Goal: Obtain resource: Obtain resource

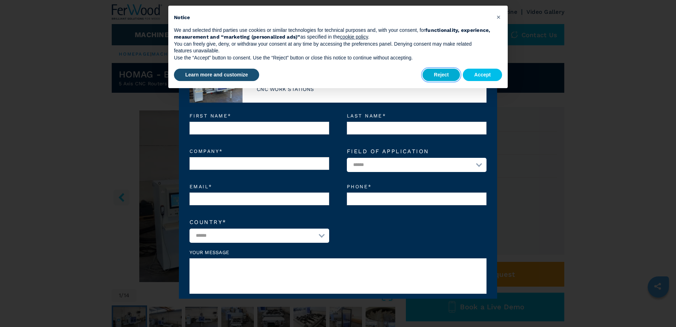
click at [442, 80] on button "Reject" at bounding box center [440, 75] width 37 height 13
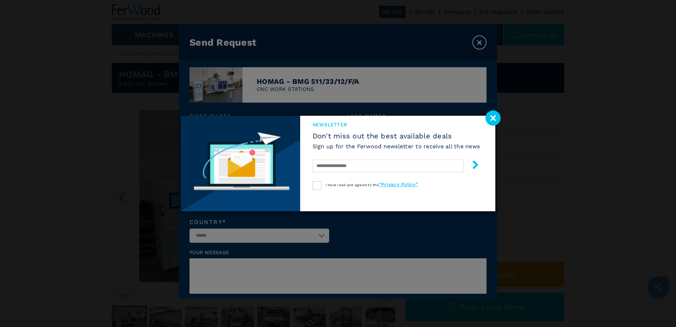
click at [492, 116] on image at bounding box center [492, 117] width 15 height 15
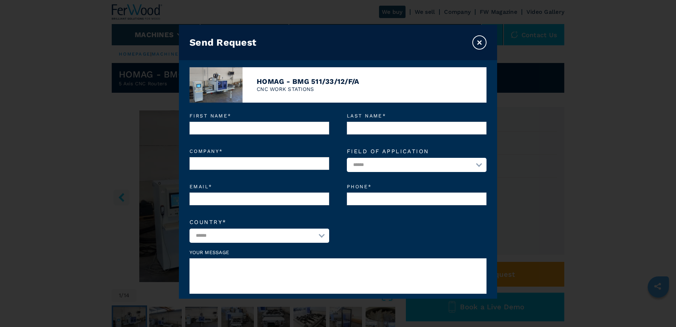
click at [479, 38] on button "×" at bounding box center [479, 42] width 14 height 14
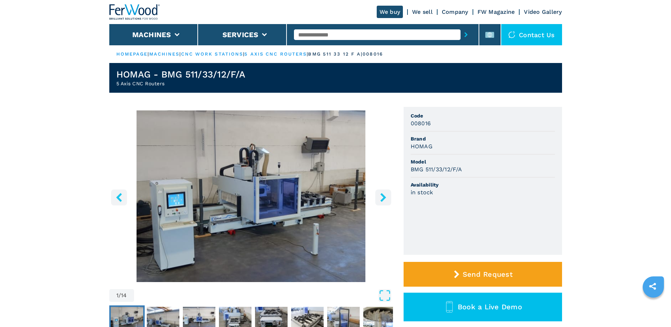
click at [382, 197] on icon "right-button" at bounding box center [383, 197] width 9 height 9
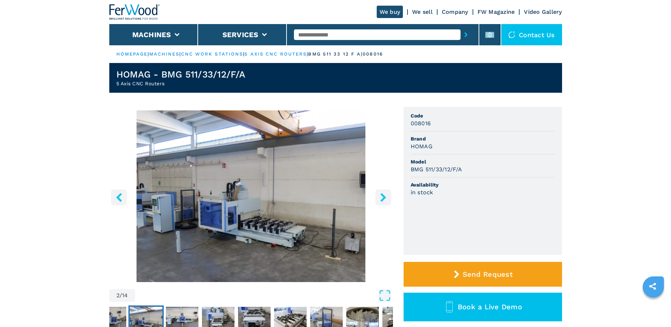
click at [382, 197] on icon "right-button" at bounding box center [383, 197] width 9 height 9
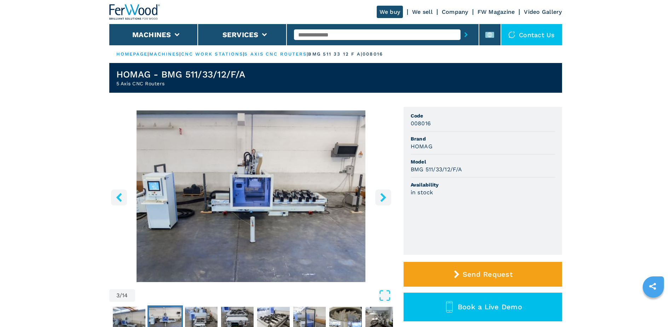
click at [382, 197] on icon "right-button" at bounding box center [383, 197] width 9 height 9
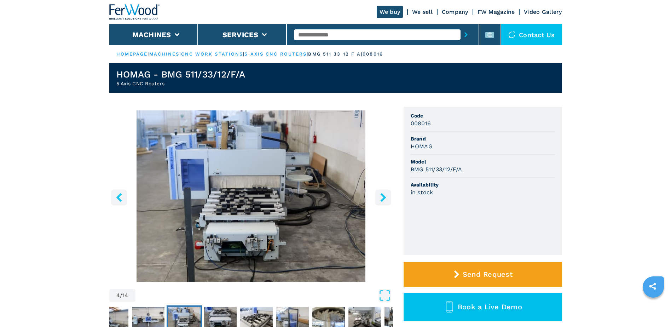
click at [382, 197] on icon "right-button" at bounding box center [383, 197] width 9 height 9
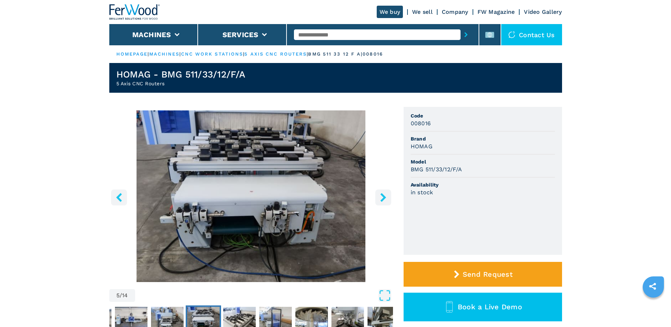
click at [382, 197] on icon "right-button" at bounding box center [383, 197] width 9 height 9
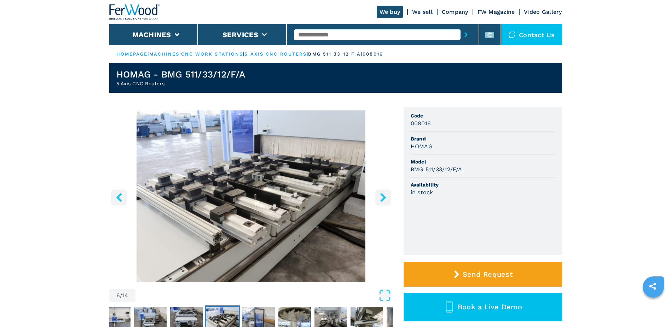
click at [382, 197] on icon "right-button" at bounding box center [383, 197] width 9 height 9
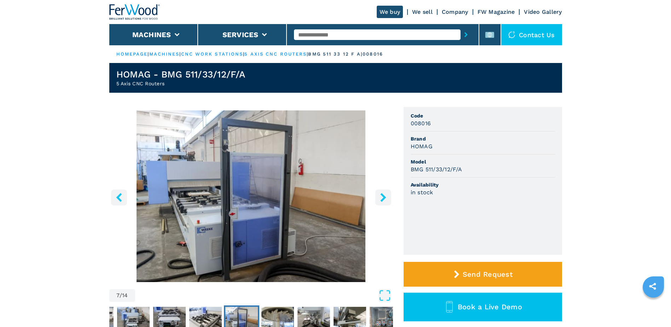
click at [382, 197] on icon "right-button" at bounding box center [383, 197] width 9 height 9
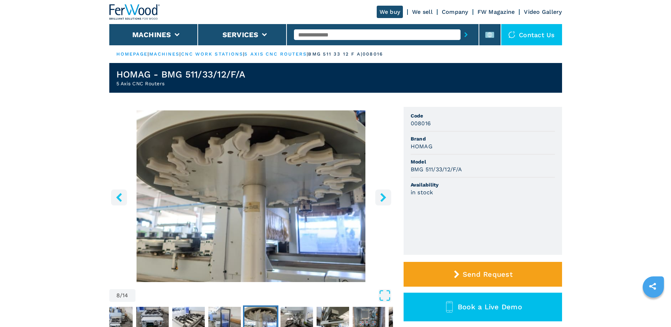
click at [382, 197] on icon "right-button" at bounding box center [383, 197] width 9 height 9
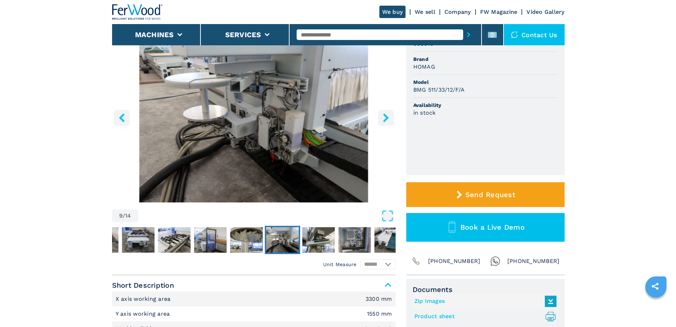
scroll to position [106, 0]
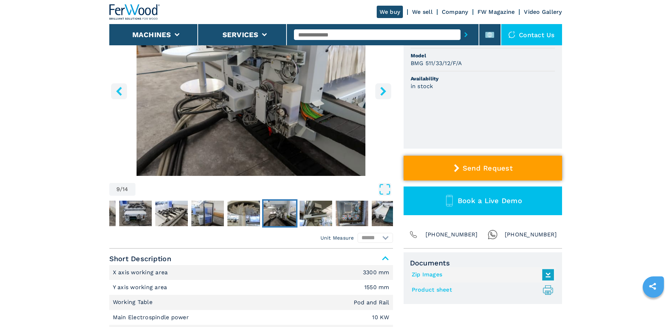
click at [474, 172] on button "Send Request" at bounding box center [482, 168] width 158 height 25
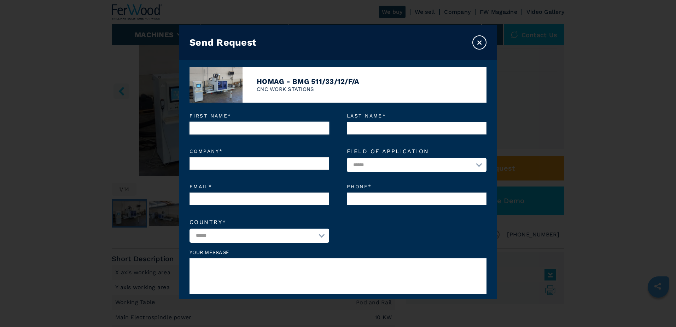
click at [255, 125] on input "First name *" at bounding box center [259, 128] width 140 height 13
type input "****"
type input "*********"
type input "**********"
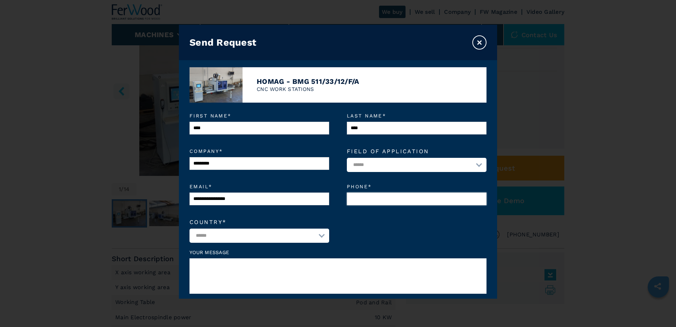
type input "**********"
select select "**"
click at [401, 164] on select "**********" at bounding box center [417, 165] width 140 height 14
click at [414, 190] on label "**********" at bounding box center [417, 194] width 140 height 21
click at [414, 192] on input "**********" at bounding box center [417, 198] width 140 height 13
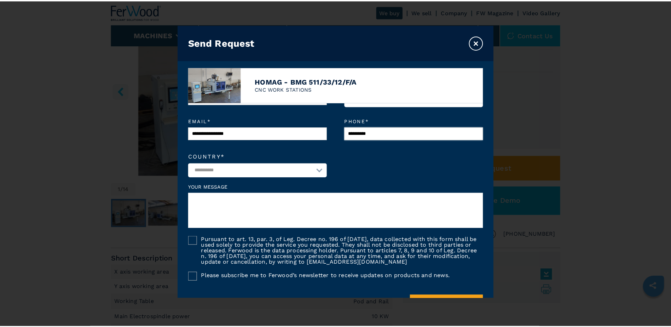
scroll to position [71, 0]
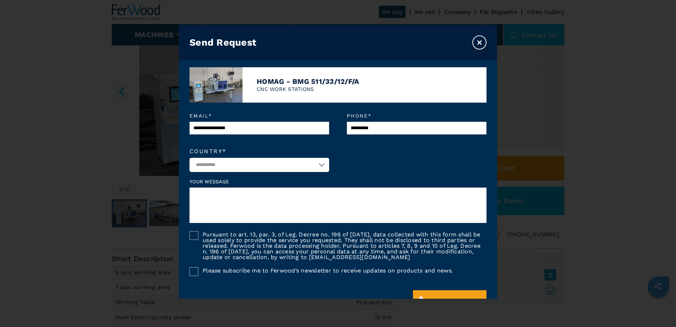
click at [233, 187] on div "Your message" at bounding box center [337, 201] width 297 height 45
click at [232, 197] on textarea at bounding box center [337, 204] width 297 height 35
type textarea "**********"
click at [482, 43] on button "×" at bounding box center [479, 42] width 14 height 14
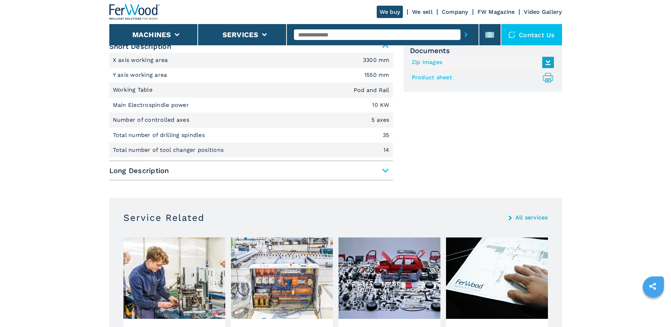
scroll to position [283, 0]
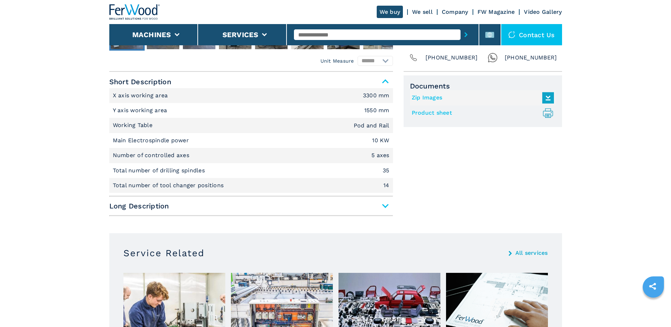
click at [382, 207] on span "Long Description" at bounding box center [250, 205] width 283 height 13
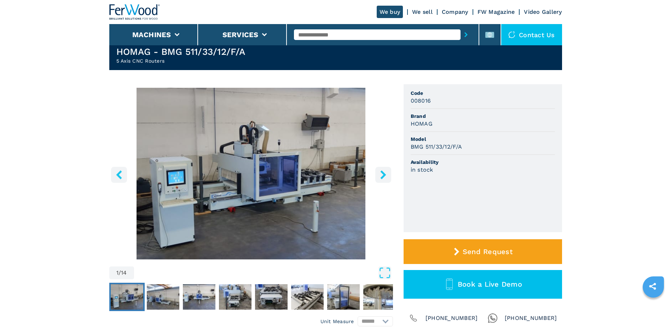
scroll to position [35, 0]
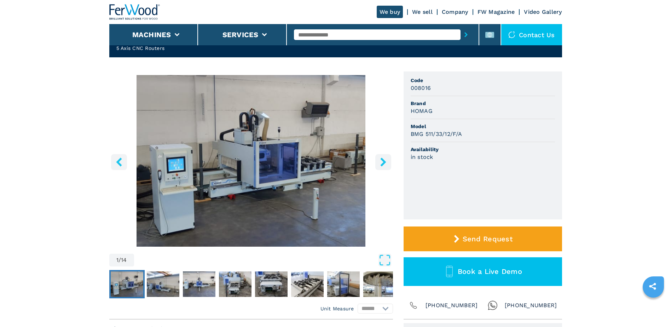
click at [446, 303] on span "[PHONE_NUMBER]" at bounding box center [451, 305] width 52 height 10
click at [168, 287] on img "Go to Slide 2" at bounding box center [163, 283] width 33 height 25
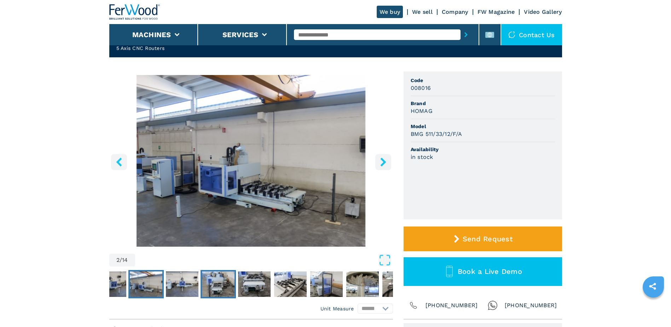
click at [222, 282] on img "Go to Slide 4" at bounding box center [218, 283] width 33 height 25
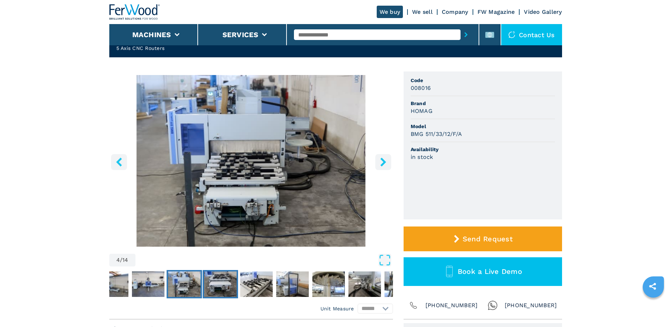
click at [227, 285] on img "Go to Slide 5" at bounding box center [220, 283] width 33 height 25
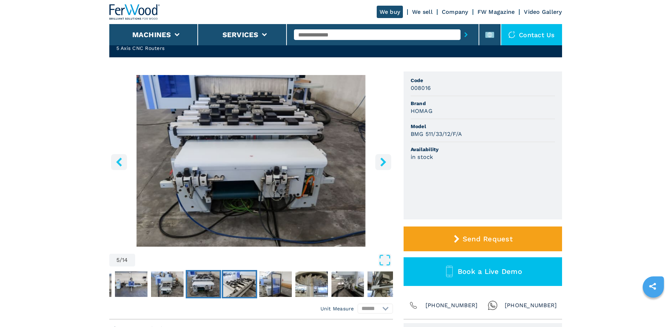
click at [235, 285] on img "Go to Slide 6" at bounding box center [239, 283] width 33 height 25
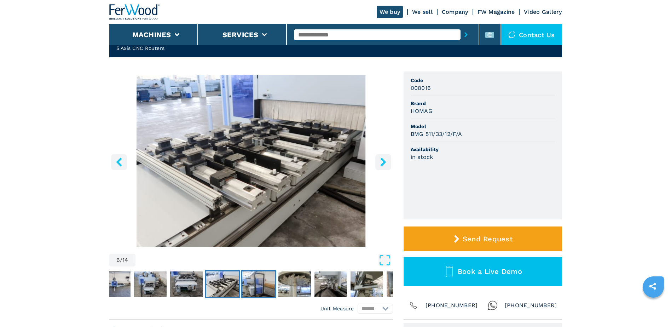
click at [258, 280] on img "Go to Slide 7" at bounding box center [258, 283] width 33 height 25
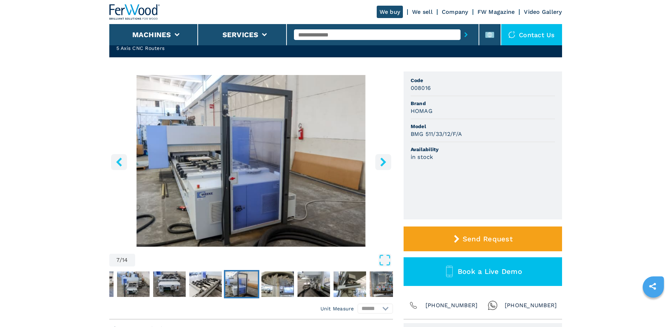
drag, startPoint x: 114, startPoint y: 166, endPoint x: 121, endPoint y: 163, distance: 7.8
click at [115, 165] on button "left-button" at bounding box center [119, 162] width 16 height 16
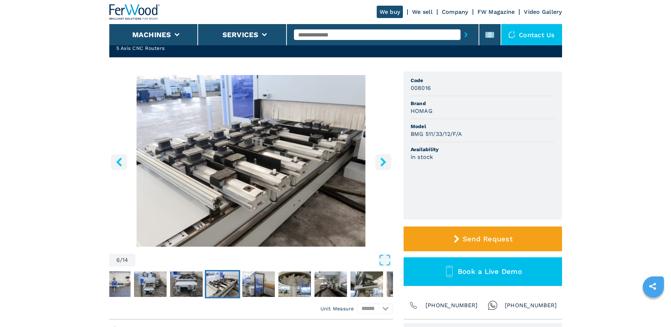
click at [121, 163] on icon "left-button" at bounding box center [119, 161] width 9 height 9
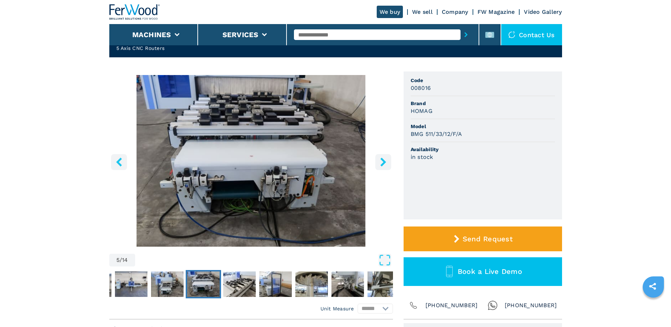
click at [121, 163] on icon "left-button" at bounding box center [119, 161] width 9 height 9
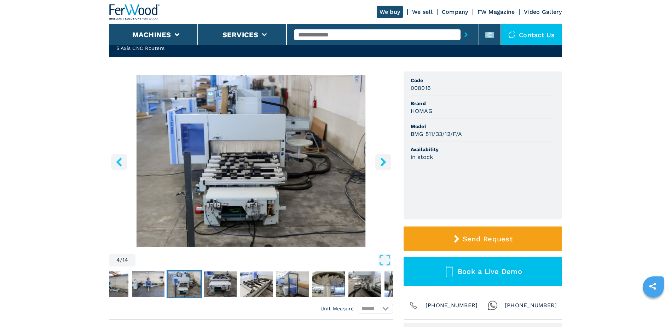
click at [119, 162] on icon "left-button" at bounding box center [119, 161] width 9 height 9
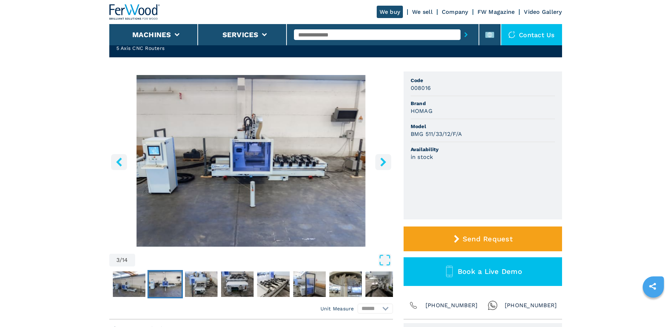
click at [119, 162] on icon "left-button" at bounding box center [119, 161] width 9 height 9
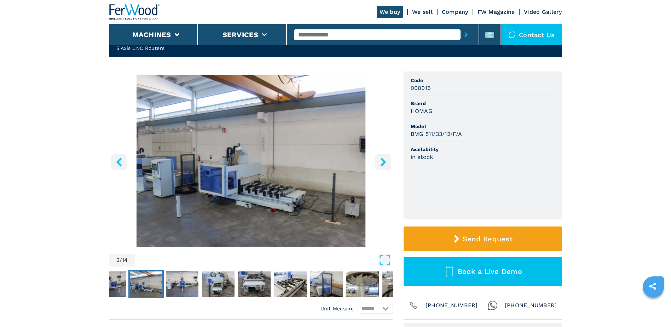
click at [119, 162] on icon "left-button" at bounding box center [119, 161] width 9 height 9
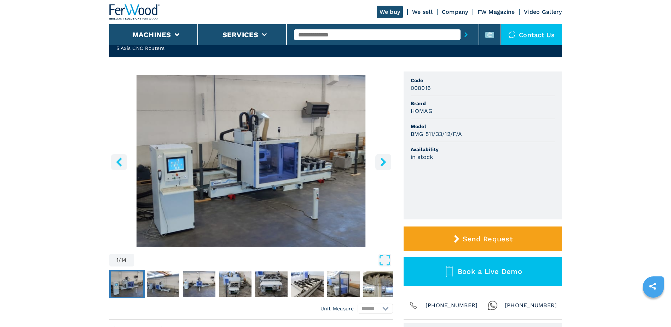
click at [119, 162] on icon "left-button" at bounding box center [119, 161] width 9 height 9
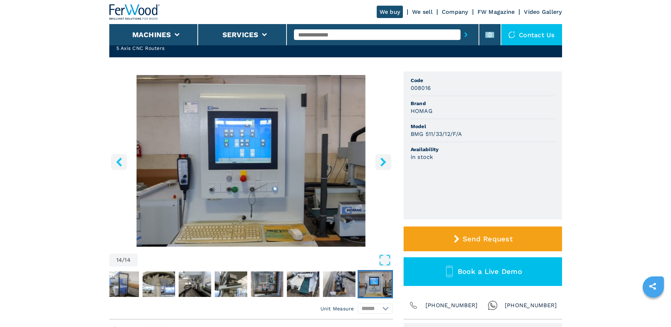
click at [119, 162] on icon "left-button" at bounding box center [119, 161] width 9 height 9
click at [382, 164] on icon "right-button" at bounding box center [383, 161] width 6 height 9
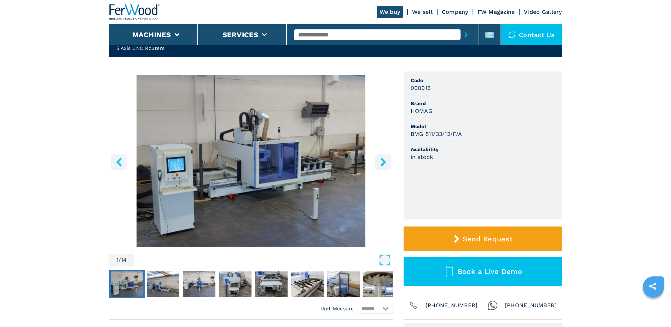
click at [382, 164] on icon "right-button" at bounding box center [383, 161] width 6 height 9
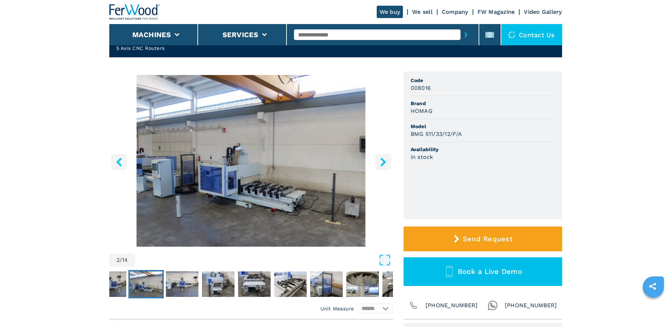
click at [383, 161] on icon "right-button" at bounding box center [383, 161] width 6 height 9
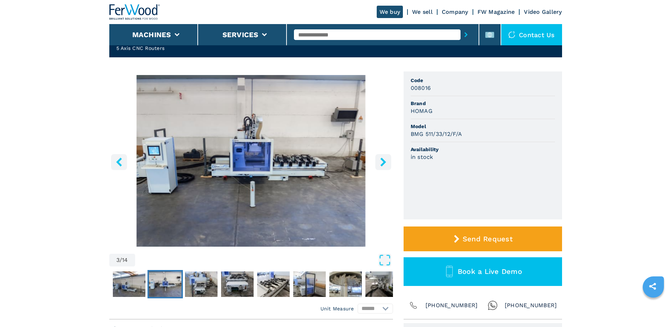
click at [381, 160] on icon "right-button" at bounding box center [383, 161] width 9 height 9
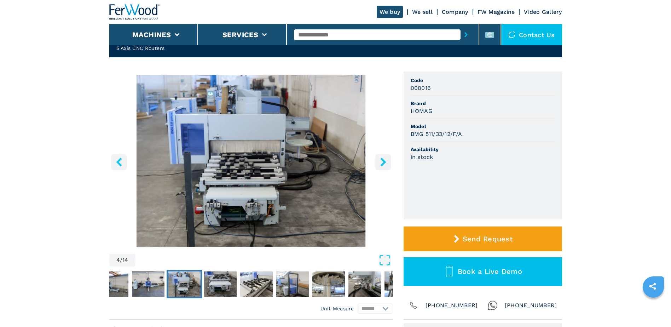
click at [380, 164] on icon "right-button" at bounding box center [383, 161] width 9 height 9
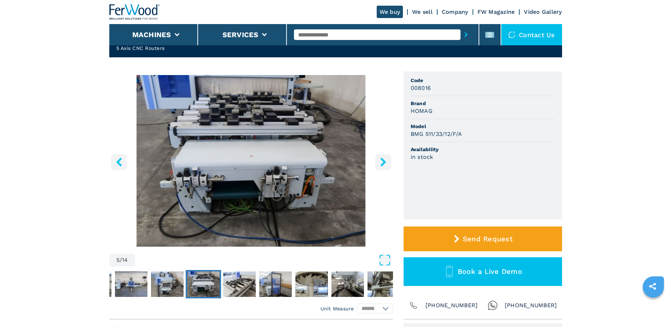
click at [379, 161] on icon "right-button" at bounding box center [383, 161] width 9 height 9
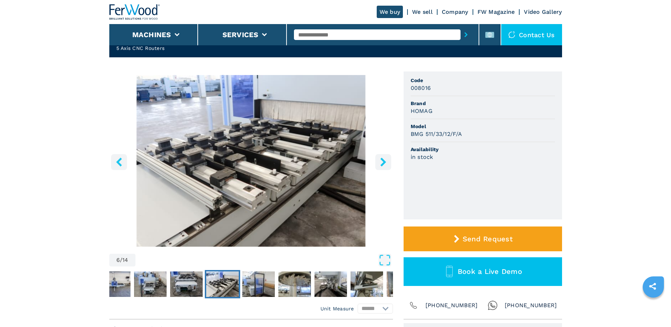
click at [384, 161] on icon "right-button" at bounding box center [383, 161] width 6 height 9
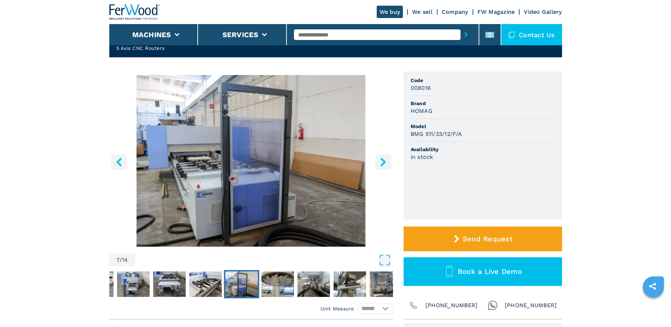
click at [381, 163] on icon "right-button" at bounding box center [383, 161] width 9 height 9
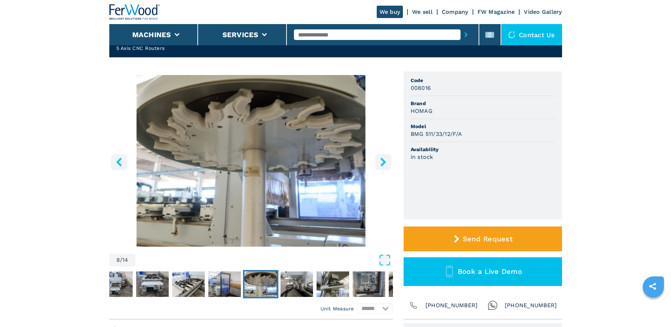
click at [384, 163] on icon "right-button" at bounding box center [383, 161] width 6 height 9
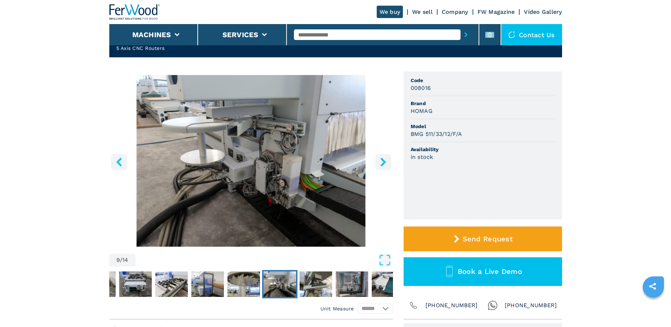
click at [384, 163] on icon "right-button" at bounding box center [383, 161] width 6 height 9
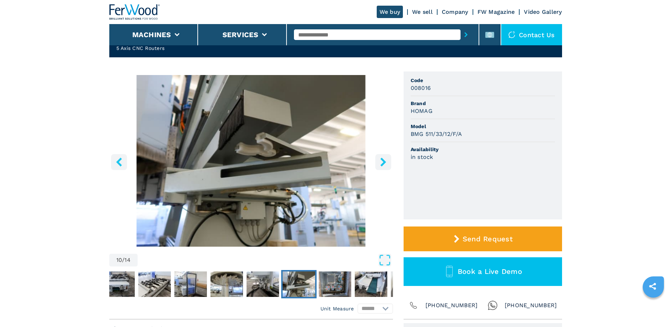
click at [384, 163] on icon "right-button" at bounding box center [383, 161] width 6 height 9
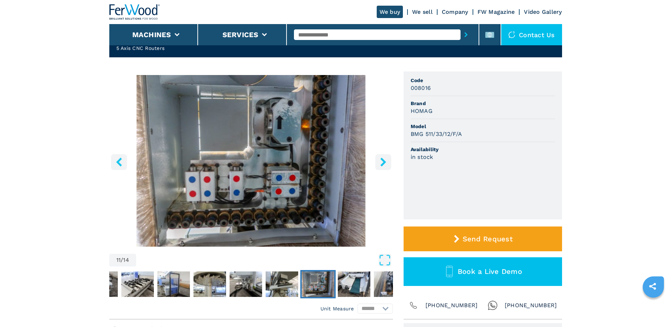
click at [383, 159] on icon "right-button" at bounding box center [383, 161] width 6 height 9
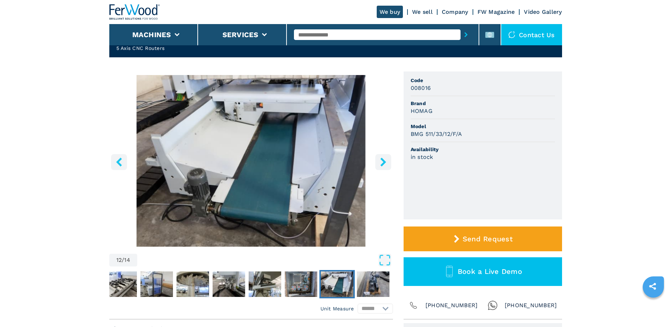
click at [385, 160] on icon "right-button" at bounding box center [383, 161] width 9 height 9
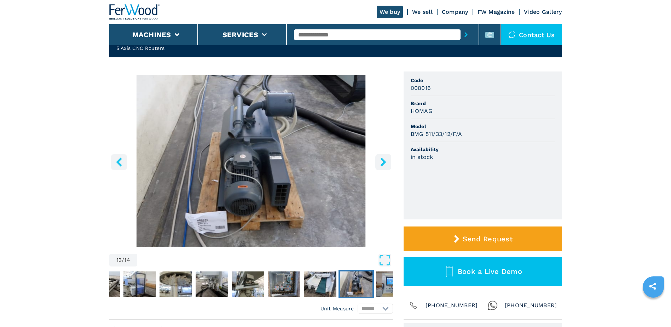
click at [385, 160] on icon "right-button" at bounding box center [383, 161] width 9 height 9
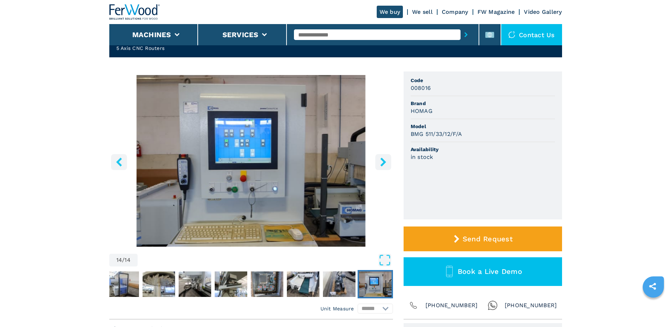
click at [385, 160] on icon "right-button" at bounding box center [383, 161] width 9 height 9
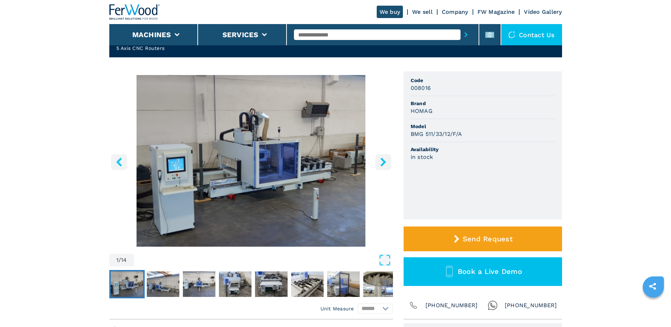
click at [382, 162] on icon "right-button" at bounding box center [383, 161] width 9 height 9
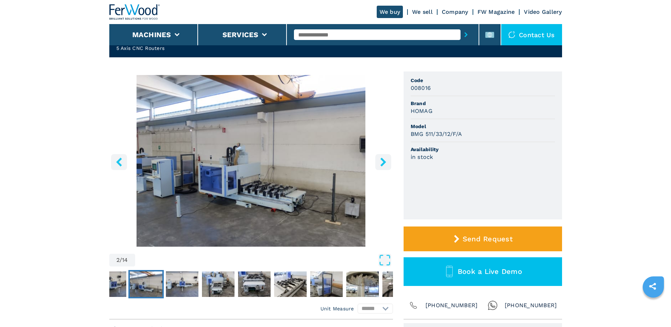
click at [382, 163] on icon "right-button" at bounding box center [383, 161] width 6 height 9
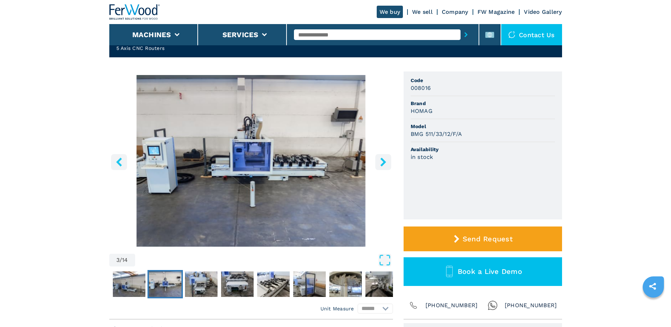
scroll to position [71, 0]
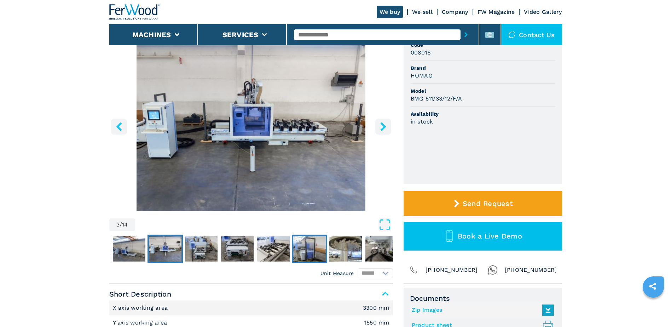
click at [311, 246] on img "Go to Slide 7" at bounding box center [309, 248] width 33 height 25
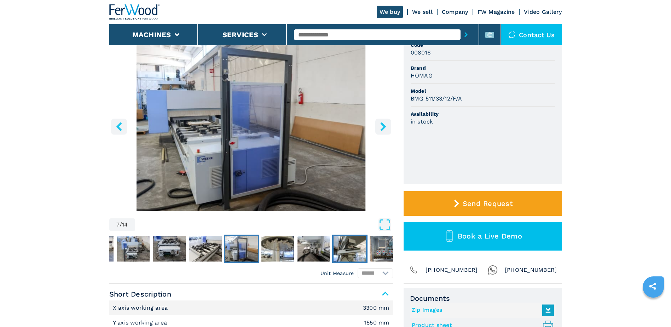
click at [345, 247] on img "Go to Slide 10" at bounding box center [349, 248] width 33 height 25
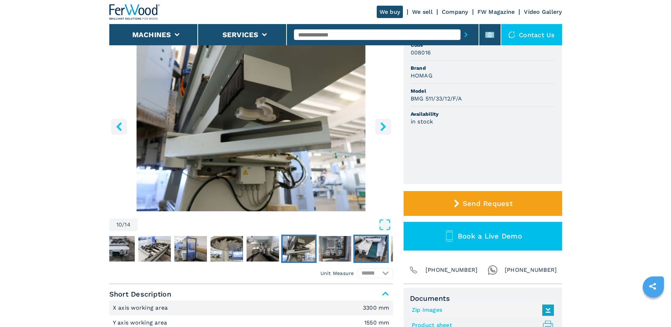
click at [376, 250] on img "Go to Slide 12" at bounding box center [371, 248] width 33 height 25
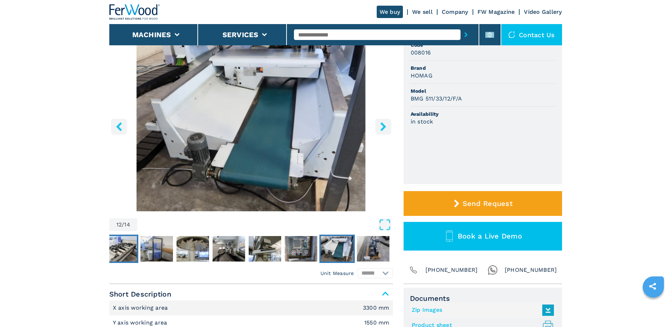
click at [123, 245] on img "Go to Slide 6" at bounding box center [120, 248] width 33 height 25
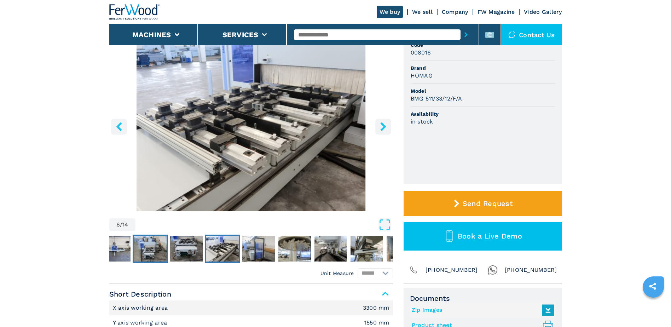
click at [157, 246] on img "Go to Slide 4" at bounding box center [150, 248] width 33 height 25
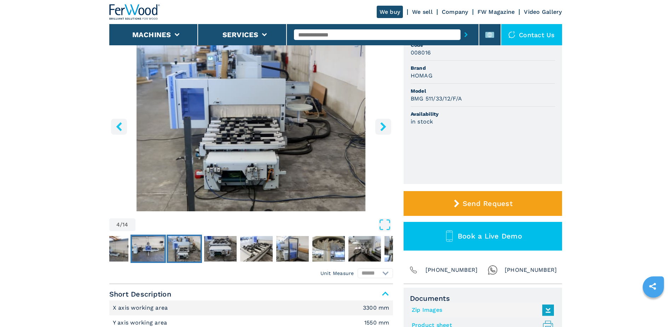
click at [133, 245] on img "Go to Slide 3" at bounding box center [148, 248] width 33 height 25
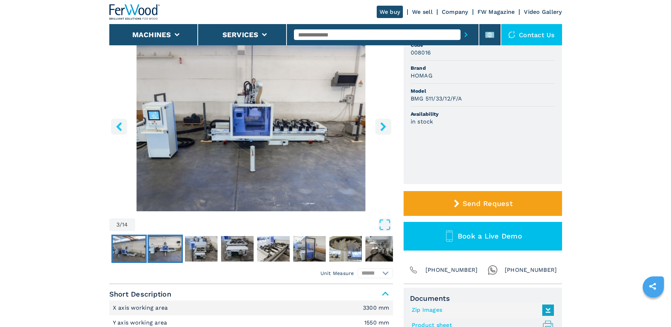
click at [126, 246] on img "Go to Slide 2" at bounding box center [129, 248] width 33 height 25
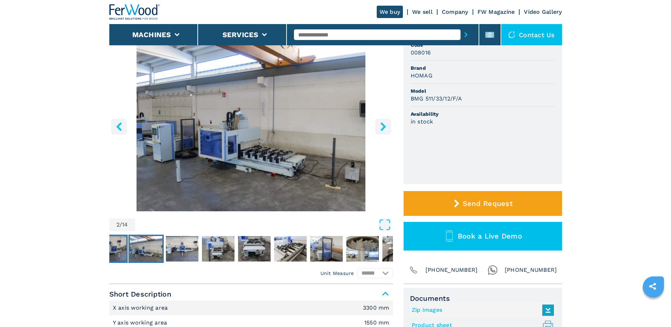
click at [121, 245] on img "Go to Slide 1" at bounding box center [110, 248] width 33 height 25
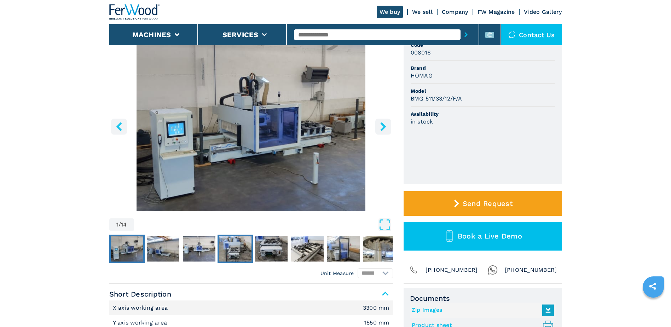
click at [252, 247] on button "Go to Slide 4" at bounding box center [234, 248] width 35 height 28
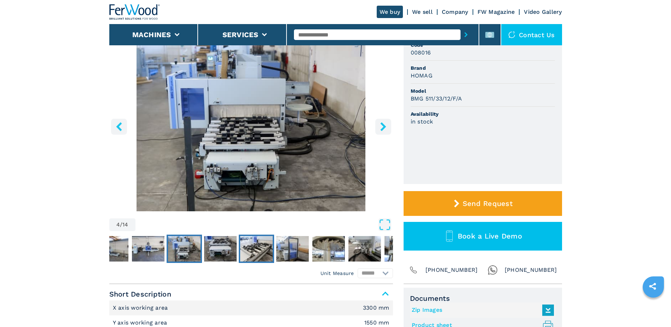
click at [253, 247] on img "Go to Slide 6" at bounding box center [256, 248] width 33 height 25
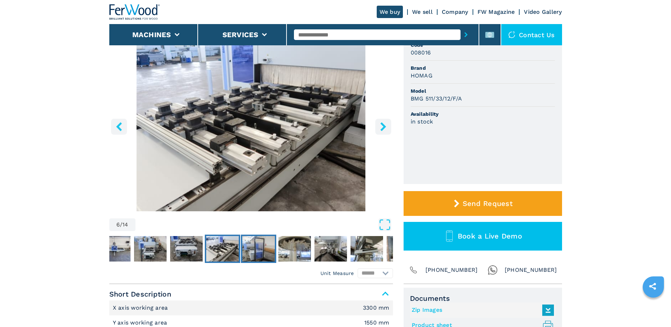
click at [263, 247] on img "Go to Slide 7" at bounding box center [258, 248] width 33 height 25
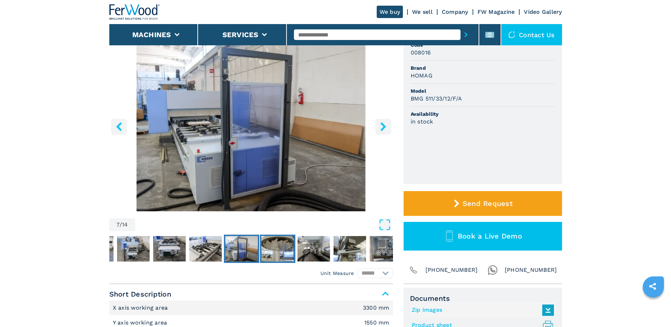
click at [281, 248] on img "Go to Slide 8" at bounding box center [277, 248] width 33 height 25
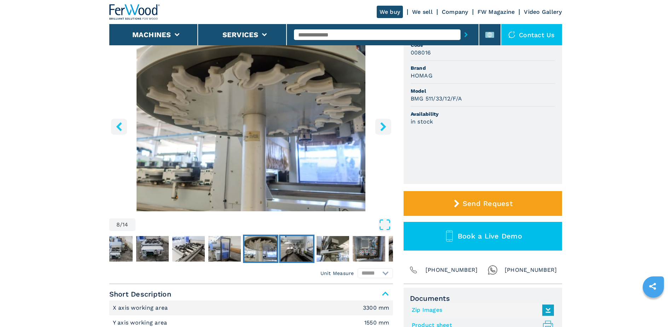
click at [291, 248] on img "Go to Slide 9" at bounding box center [296, 248] width 33 height 25
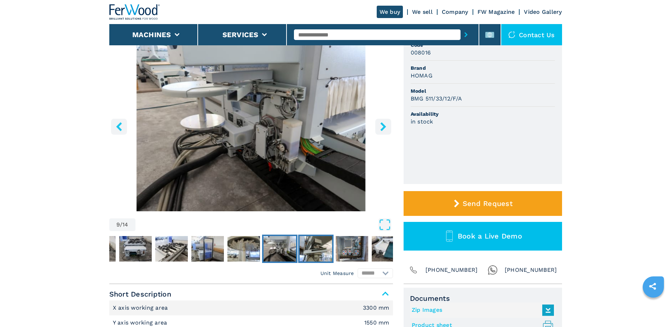
click at [310, 247] on img "Go to Slide 10" at bounding box center [315, 248] width 33 height 25
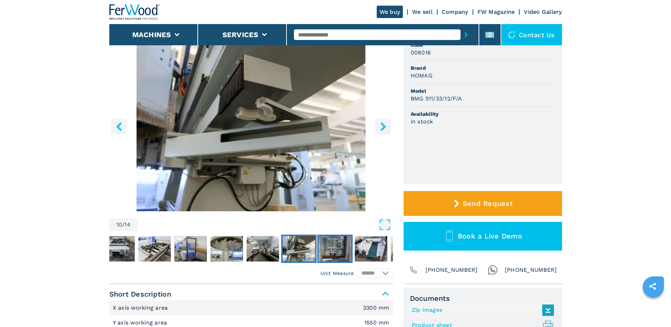
click at [333, 246] on img "Go to Slide 11" at bounding box center [334, 248] width 33 height 25
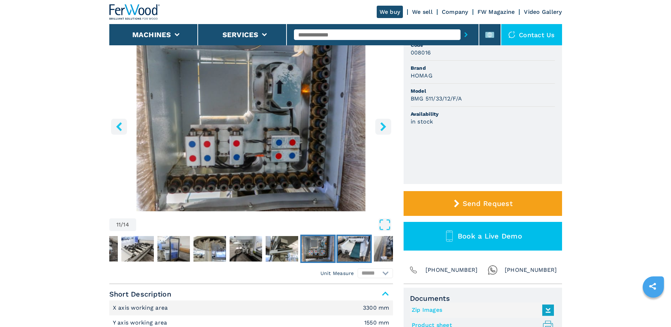
click at [359, 245] on img "Go to Slide 12" at bounding box center [354, 248] width 33 height 25
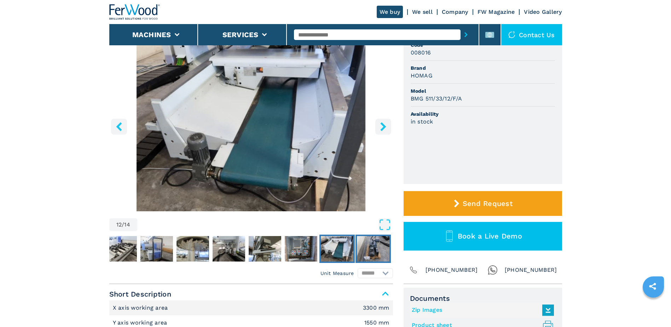
click at [369, 246] on img "Go to Slide 13" at bounding box center [373, 248] width 33 height 25
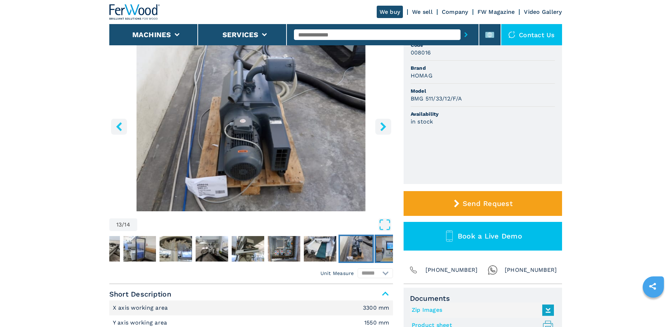
click at [382, 247] on img "Go to Slide 14" at bounding box center [392, 248] width 33 height 25
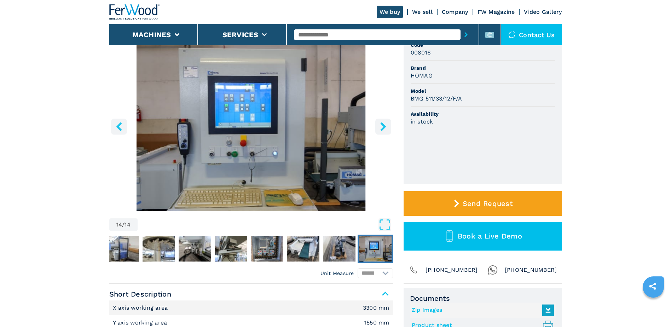
click at [384, 127] on icon "right-button" at bounding box center [383, 126] width 6 height 9
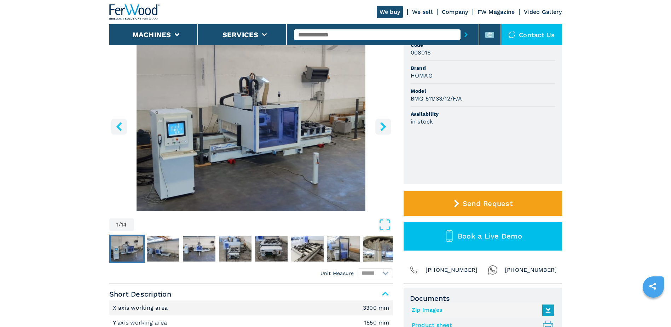
scroll to position [35, 0]
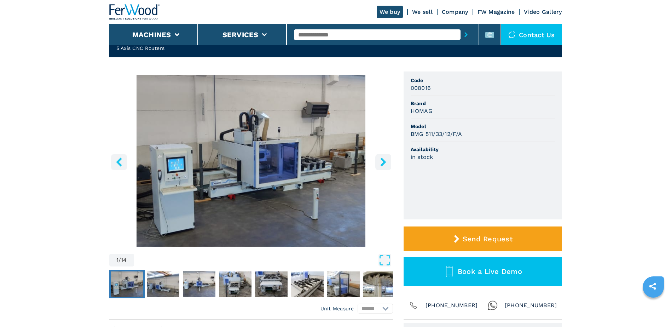
click at [380, 162] on icon "right-button" at bounding box center [383, 161] width 9 height 9
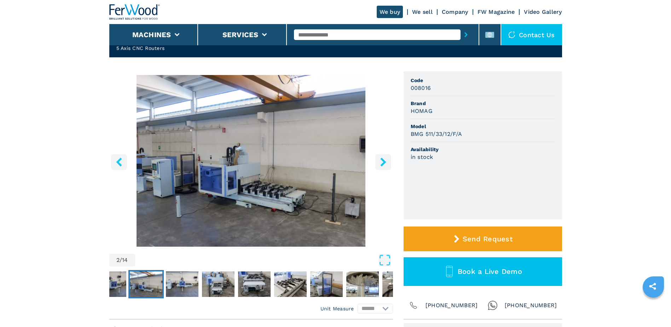
click at [380, 162] on icon "right-button" at bounding box center [383, 161] width 9 height 9
click at [384, 161] on icon "right-button" at bounding box center [383, 161] width 6 height 9
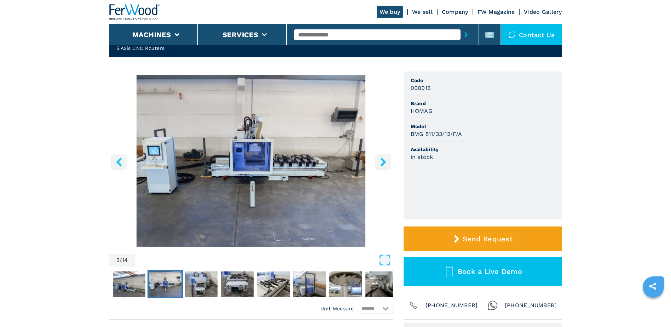
click at [384, 161] on icon "right-button" at bounding box center [383, 161] width 6 height 9
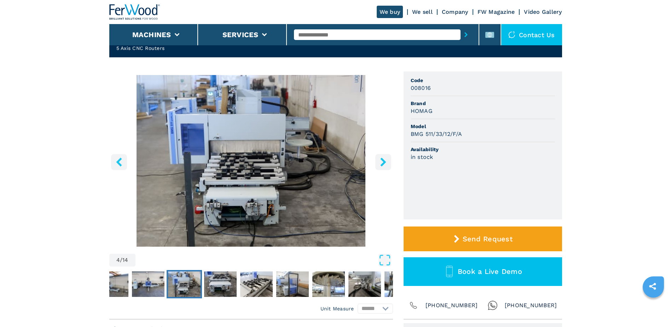
click at [384, 161] on icon "right-button" at bounding box center [383, 161] width 6 height 9
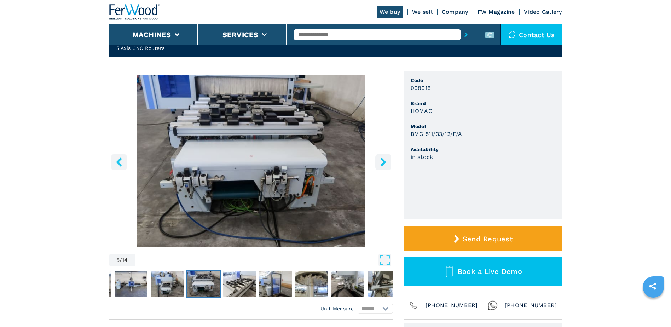
click at [384, 161] on icon "right-button" at bounding box center [383, 161] width 6 height 9
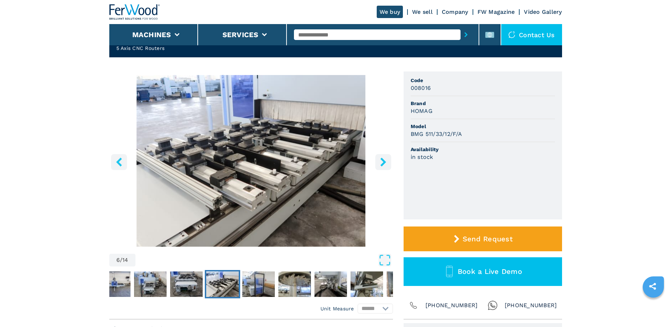
click at [384, 161] on icon "right-button" at bounding box center [383, 161] width 6 height 9
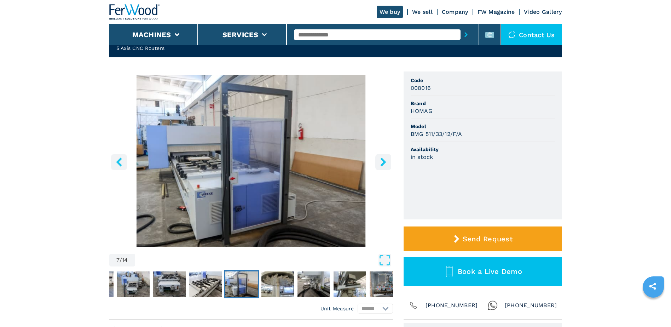
click at [384, 161] on icon "right-button" at bounding box center [383, 161] width 6 height 9
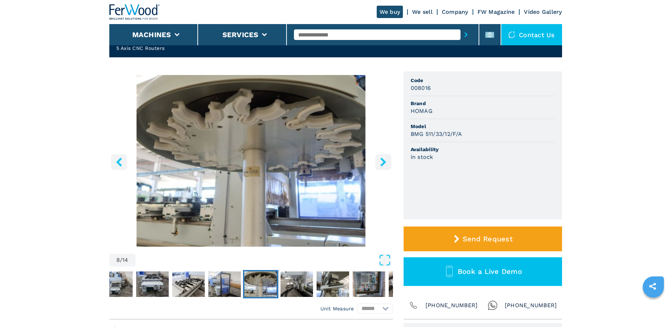
click at [117, 162] on icon "left-button" at bounding box center [119, 161] width 6 height 9
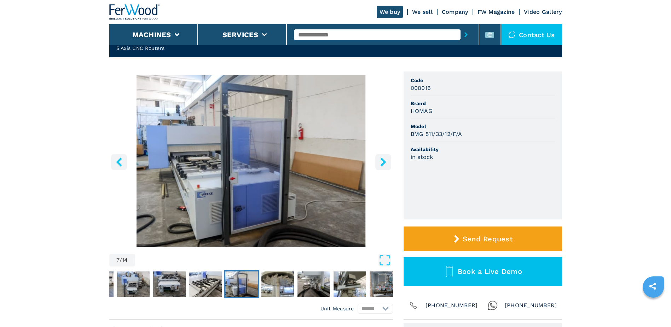
click at [117, 162] on icon "left-button" at bounding box center [119, 161] width 6 height 9
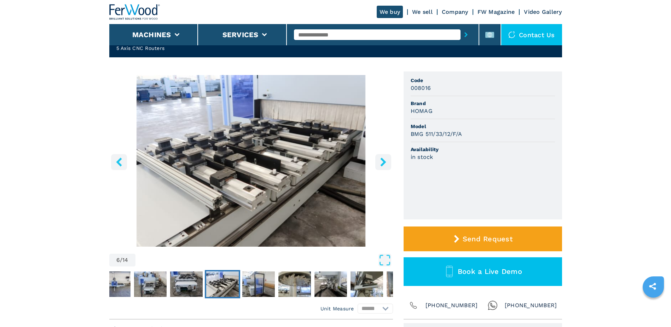
click at [117, 162] on icon "left-button" at bounding box center [119, 161] width 6 height 9
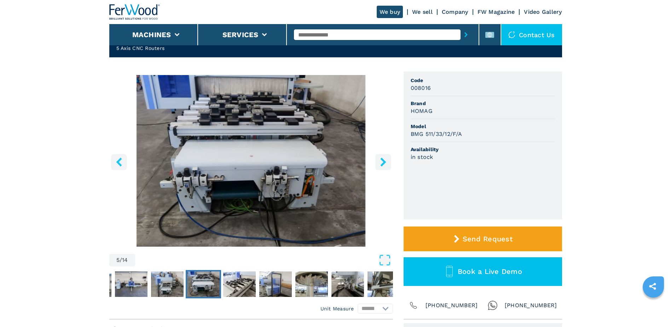
click at [117, 162] on icon "left-button" at bounding box center [119, 161] width 6 height 9
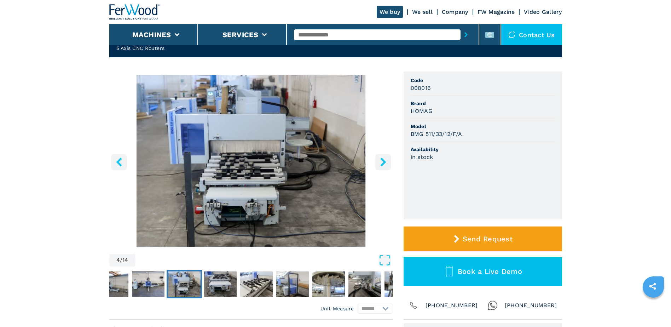
click at [117, 162] on icon "left-button" at bounding box center [119, 161] width 6 height 9
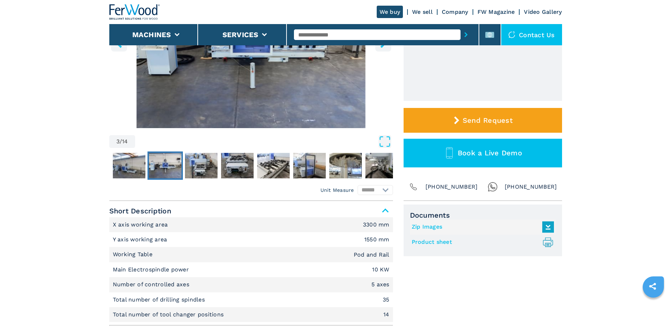
scroll to position [141, 0]
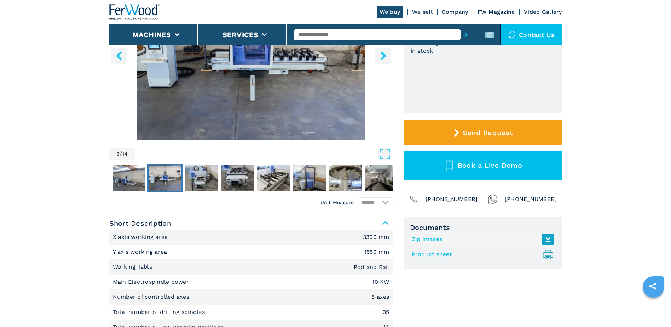
click at [427, 240] on link "Zip Images" at bounding box center [480, 239] width 139 height 12
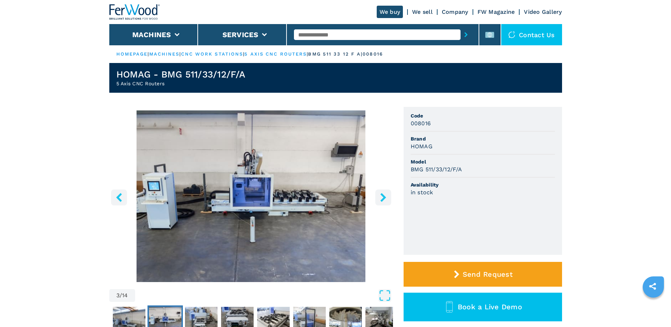
scroll to position [35, 0]
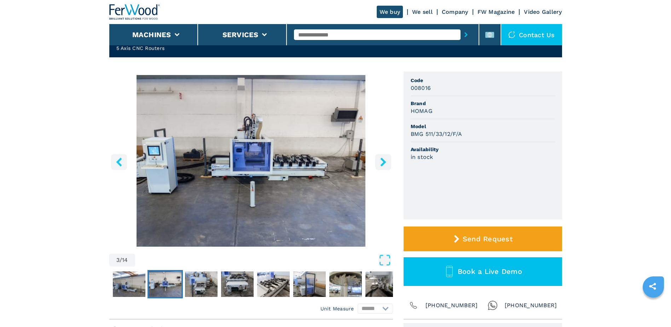
click at [339, 82] on img "Go to Slide 3" at bounding box center [250, 160] width 283 height 171
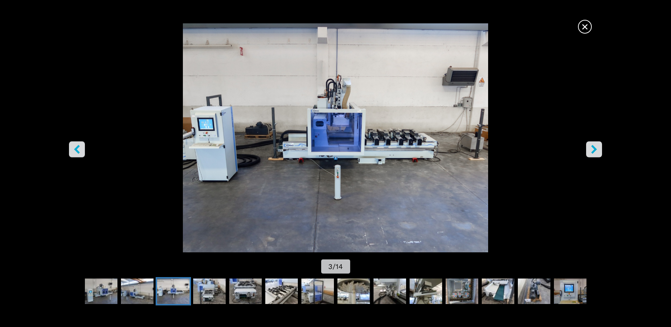
click at [600, 150] on button "right-button" at bounding box center [594, 149] width 16 height 16
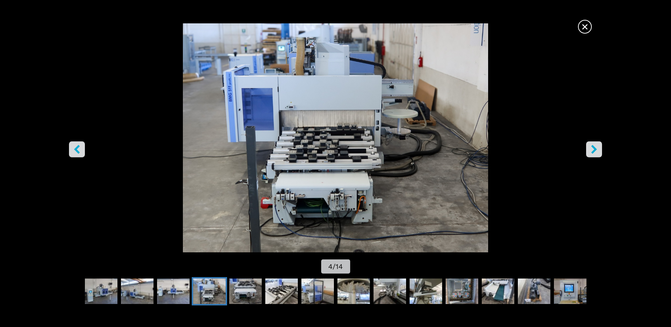
click at [600, 150] on button "right-button" at bounding box center [594, 149] width 16 height 16
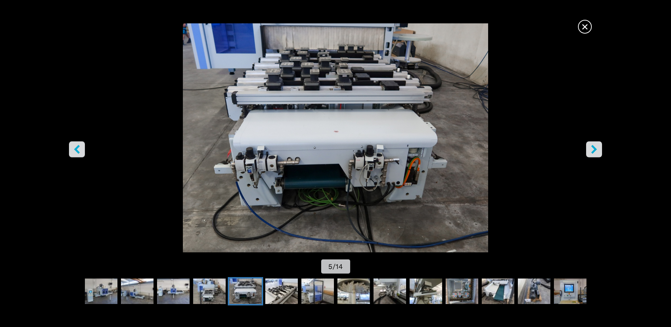
click at [309, 37] on img "Go to Slide 5" at bounding box center [335, 137] width 603 height 229
click at [603, 150] on img "Go to Slide 5" at bounding box center [335, 137] width 603 height 229
click at [598, 150] on icon "right-button" at bounding box center [593, 149] width 9 height 9
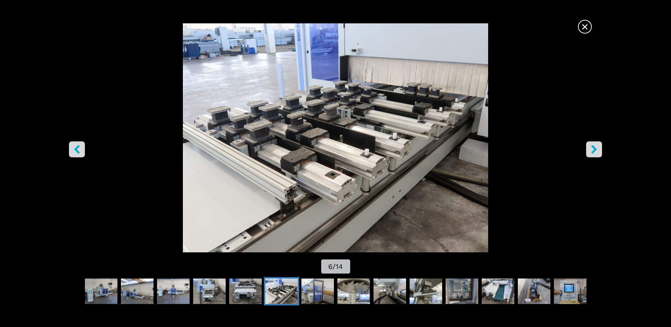
click at [598, 150] on icon "right-button" at bounding box center [593, 149] width 9 height 9
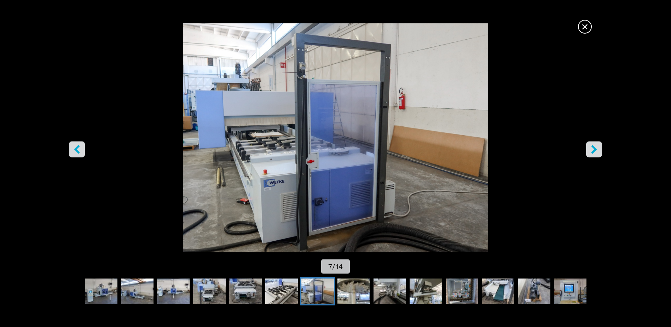
click at [598, 150] on icon "right-button" at bounding box center [593, 149] width 9 height 9
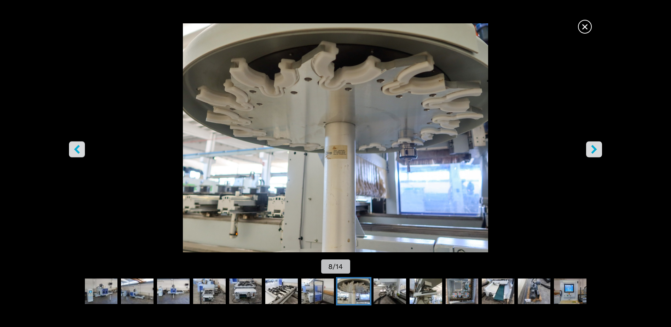
click at [598, 150] on icon "right-button" at bounding box center [593, 149] width 9 height 9
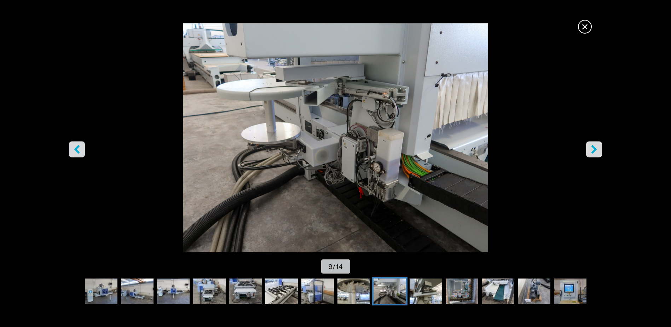
click at [598, 150] on icon "right-button" at bounding box center [593, 149] width 9 height 9
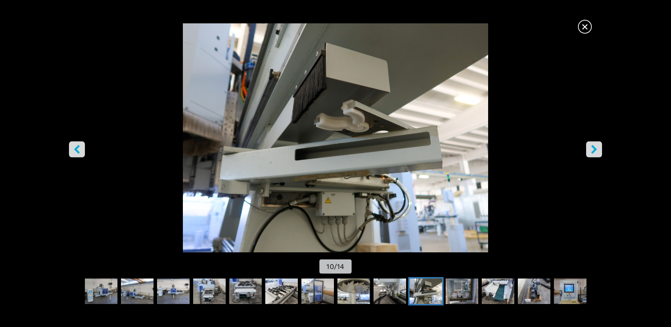
click at [598, 150] on icon "right-button" at bounding box center [593, 149] width 9 height 9
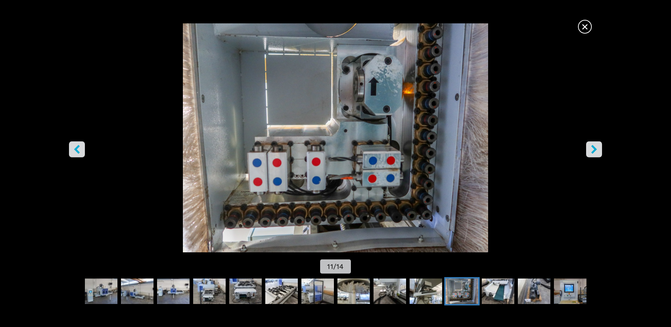
click at [598, 150] on icon "right-button" at bounding box center [593, 149] width 9 height 9
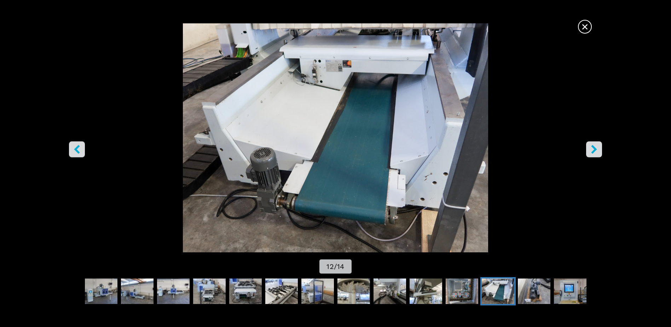
click at [598, 150] on icon "right-button" at bounding box center [593, 149] width 9 height 9
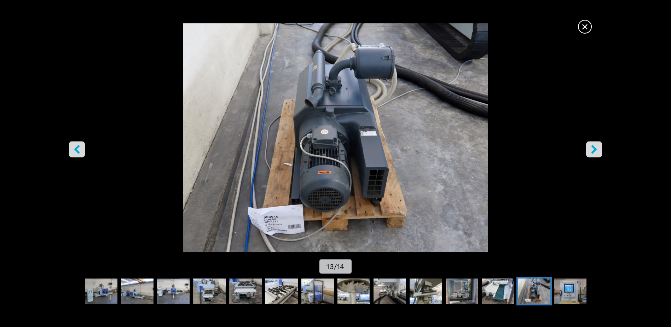
click at [598, 150] on icon "right-button" at bounding box center [593, 149] width 9 height 9
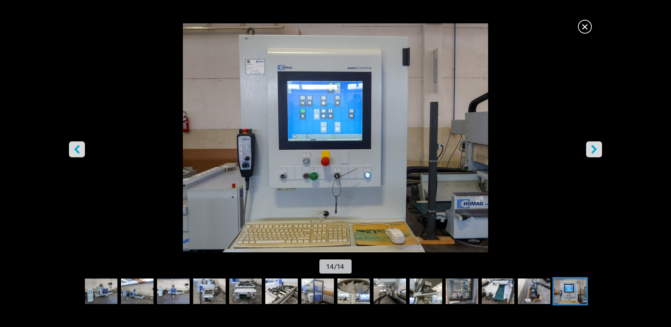
click at [598, 150] on icon "right-button" at bounding box center [593, 149] width 9 height 9
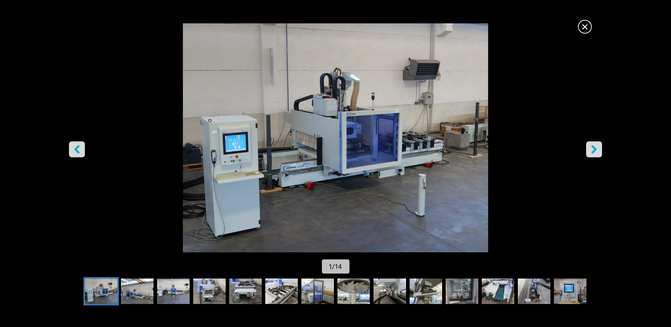
click at [598, 150] on icon "right-button" at bounding box center [593, 149] width 9 height 9
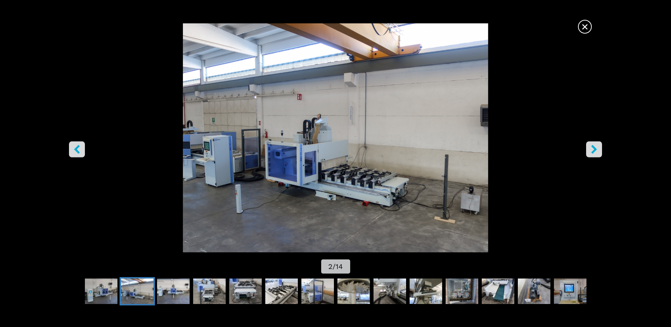
click at [598, 150] on icon "right-button" at bounding box center [593, 149] width 9 height 9
click at [591, 150] on icon "right-button" at bounding box center [593, 149] width 9 height 9
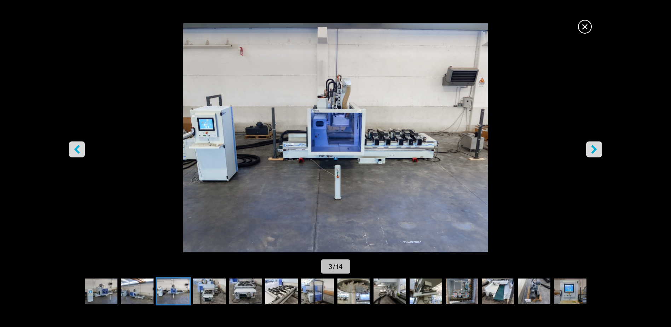
click at [591, 150] on icon "right-button" at bounding box center [593, 149] width 9 height 9
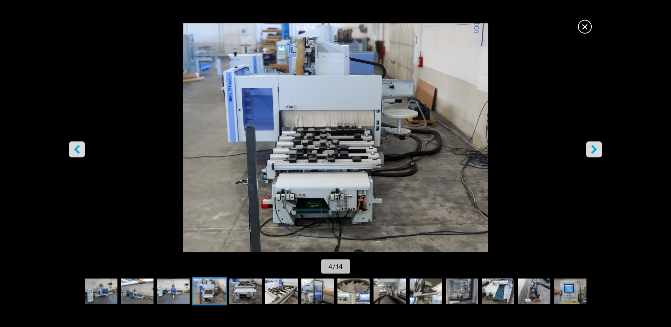
click at [591, 150] on icon "right-button" at bounding box center [593, 149] width 9 height 9
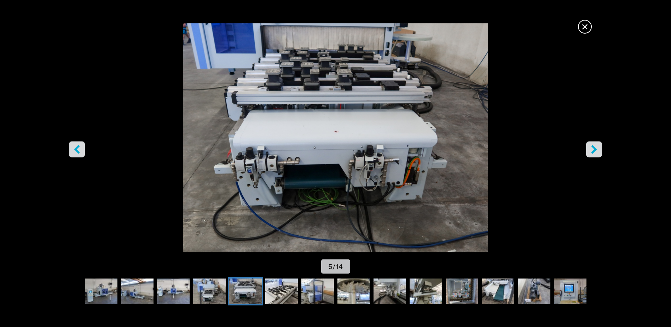
click at [591, 150] on icon "right-button" at bounding box center [593, 149] width 9 height 9
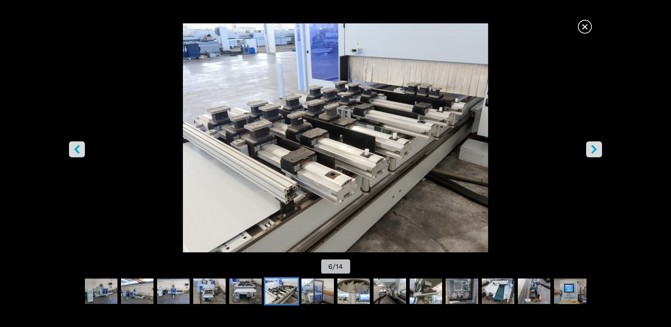
click at [591, 150] on icon "right-button" at bounding box center [593, 149] width 9 height 9
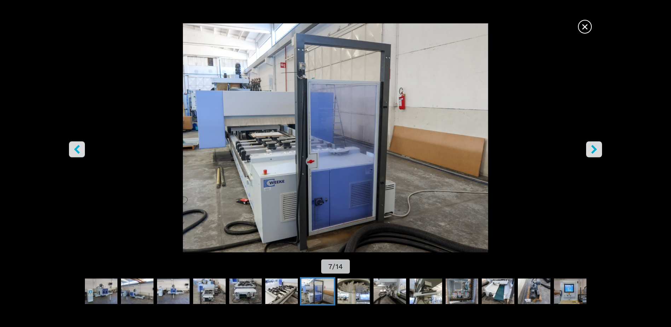
click at [588, 25] on span "×" at bounding box center [584, 25] width 12 height 12
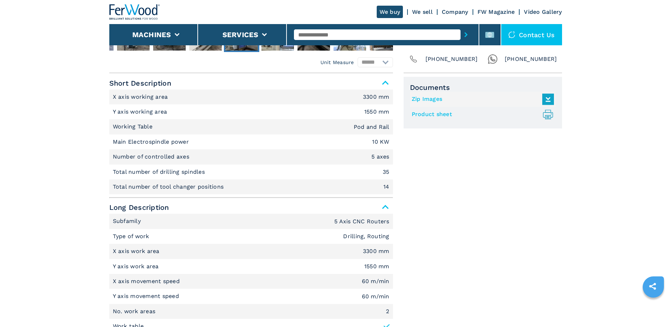
scroll to position [283, 0]
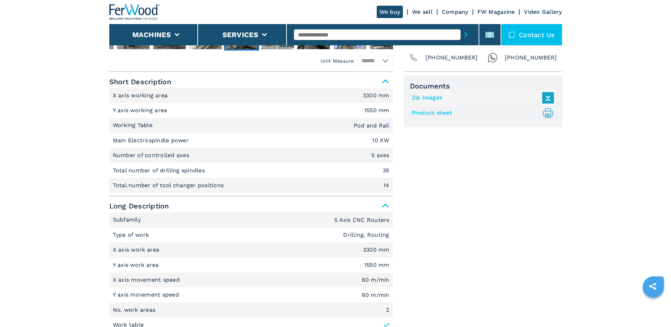
click at [436, 111] on link "Product sheet .prefix__st0{stroke-linecap:round;stroke-linejoin:round}.prefix__…" at bounding box center [480, 113] width 139 height 12
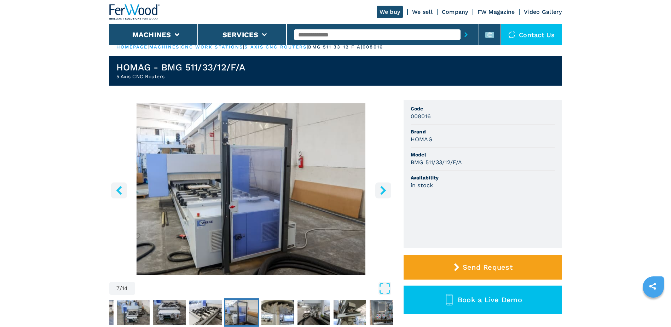
scroll to position [0, 0]
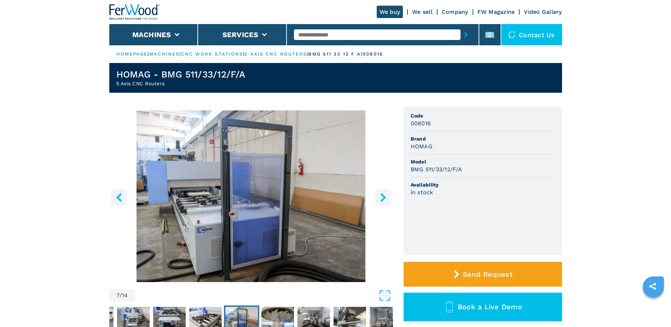
click at [144, 89] on header "HOMAG - BMG 511/33/12/F/A 5 Axis CNC Routers" at bounding box center [335, 78] width 452 height 30
click at [308, 53] on span "|" at bounding box center [306, 53] width 1 height 5
drag, startPoint x: 322, startPoint y: 53, endPoint x: 397, endPoint y: 50, distance: 75.0
click at [397, 50] on ul "HOMEPAGE | machines | cnc work stations | 5 axis cnc routers | bmg 511 33 12 f …" at bounding box center [335, 54] width 452 height 18
drag, startPoint x: 397, startPoint y: 50, endPoint x: 385, endPoint y: 54, distance: 13.1
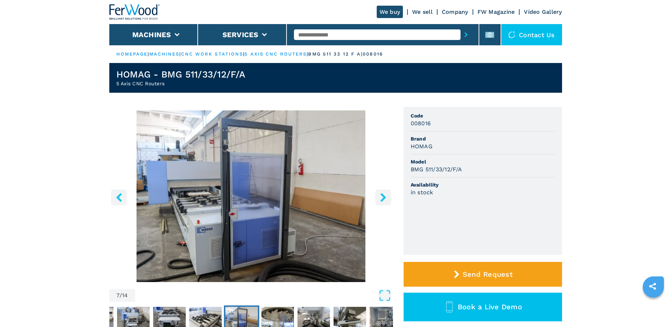
copy ul "| bmg 511 33 12 f a | 008016"
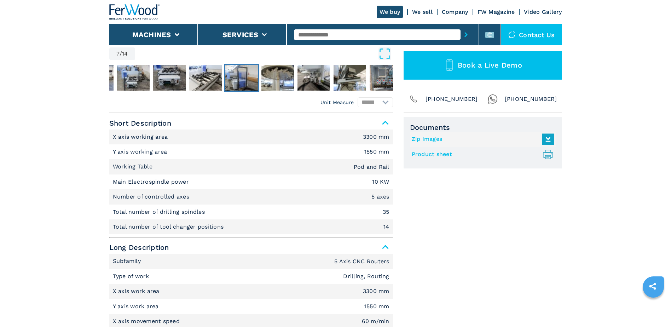
scroll to position [247, 0]
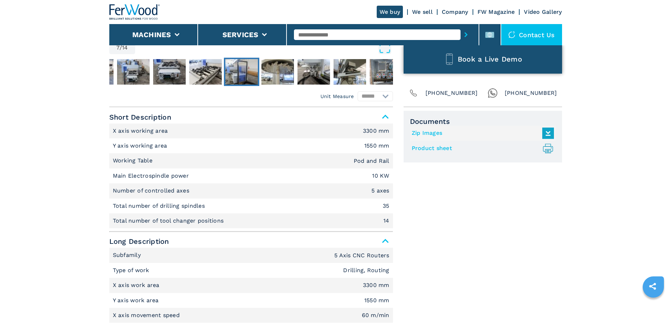
click at [476, 64] on button "Book a Live Demo" at bounding box center [482, 59] width 158 height 29
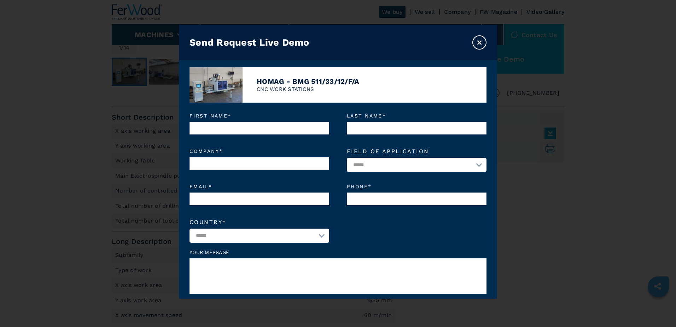
click at [478, 43] on button "×" at bounding box center [479, 42] width 14 height 14
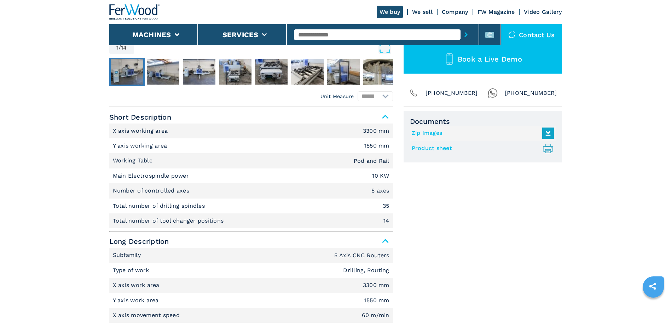
scroll to position [283, 0]
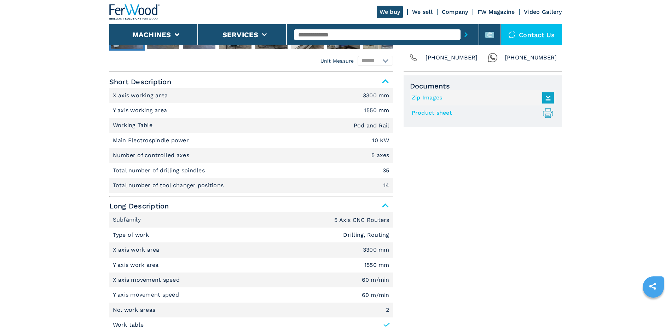
click at [418, 14] on link "We sell" at bounding box center [422, 11] width 21 height 7
click at [419, 11] on link "We sell" at bounding box center [422, 11] width 21 height 7
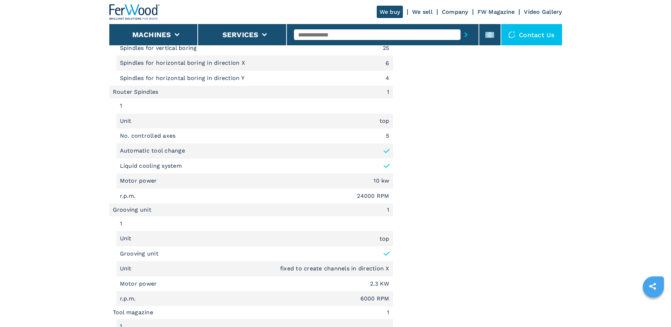
scroll to position [838, 0]
